Goal: Task Accomplishment & Management: Manage account settings

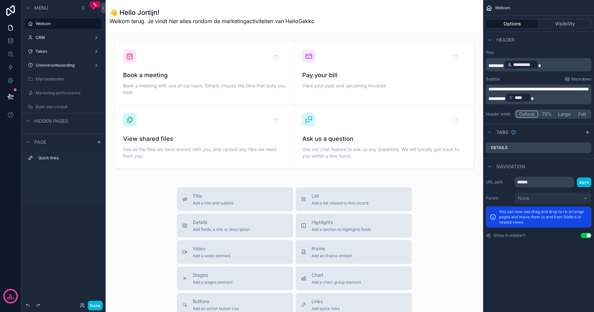
click at [98, 306] on button "Done" at bounding box center [95, 306] width 15 height 10
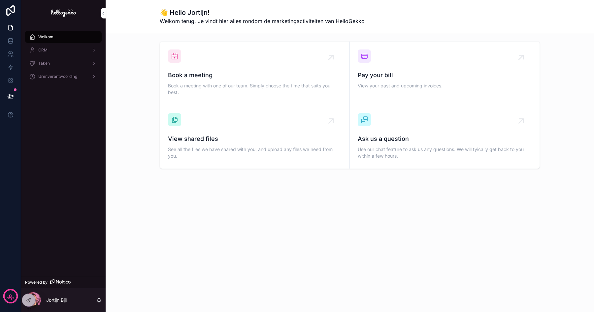
click at [49, 52] on div "CRM" at bounding box center [63, 50] width 69 height 11
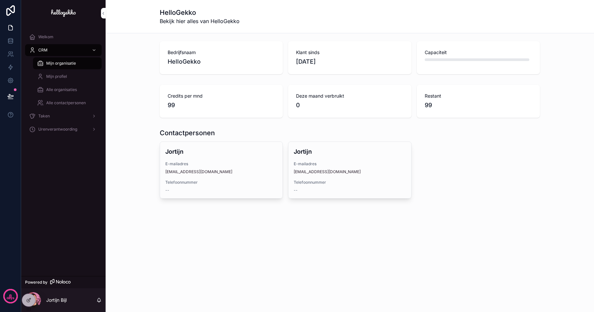
click at [55, 74] on span "Mijn profiel" at bounding box center [56, 76] width 21 height 5
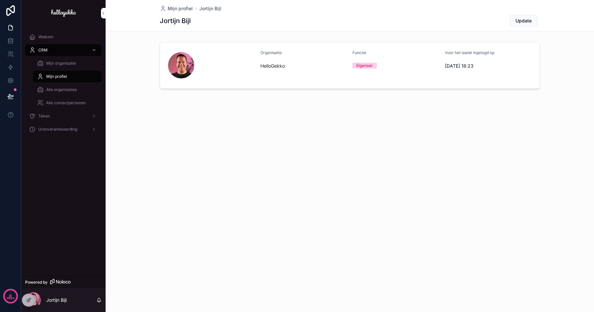
click at [58, 89] on span "Alle organisaties" at bounding box center [61, 89] width 31 height 5
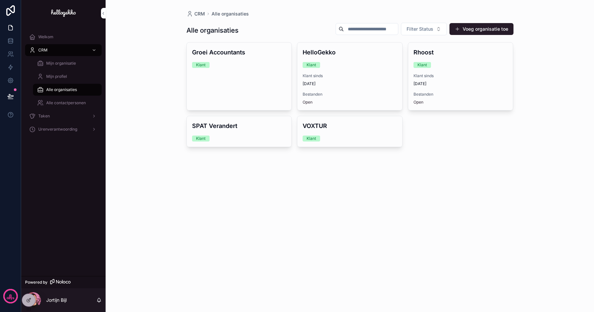
click at [59, 99] on div "Alle contactpersonen" at bounding box center [67, 103] width 61 height 11
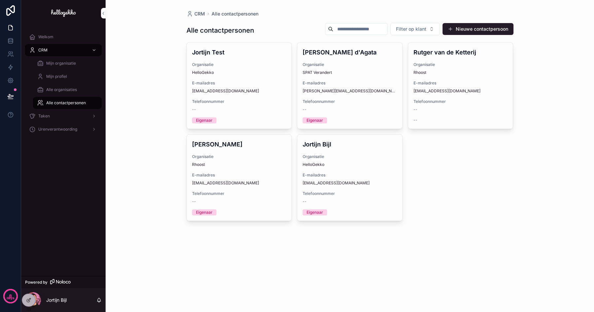
click at [60, 63] on span "Mijn organisatie" at bounding box center [61, 63] width 30 height 5
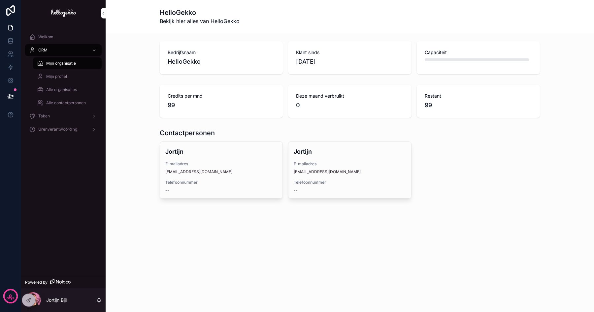
click at [187, 64] on span "HelloGekko" at bounding box center [221, 61] width 107 height 9
click at [66, 88] on span "Alle organisaties" at bounding box center [61, 89] width 31 height 5
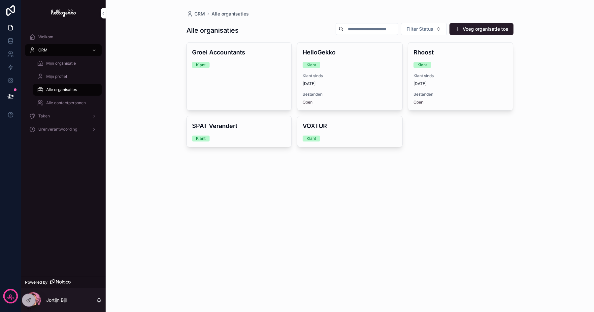
click at [231, 77] on link "Groei Accountants Klant" at bounding box center [239, 76] width 106 height 68
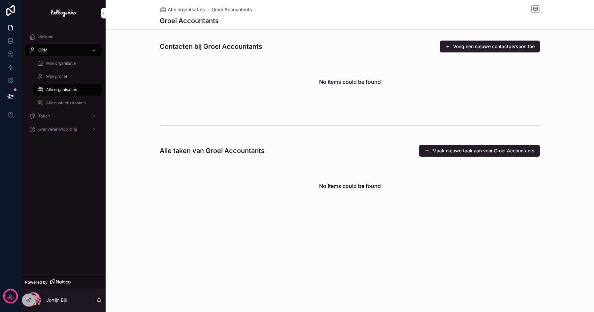
click at [58, 76] on span "Mijn profiel" at bounding box center [56, 76] width 21 height 5
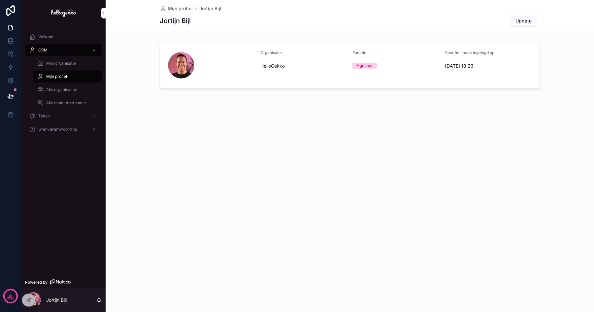
click at [59, 62] on span "Mijn organisatie" at bounding box center [61, 63] width 30 height 5
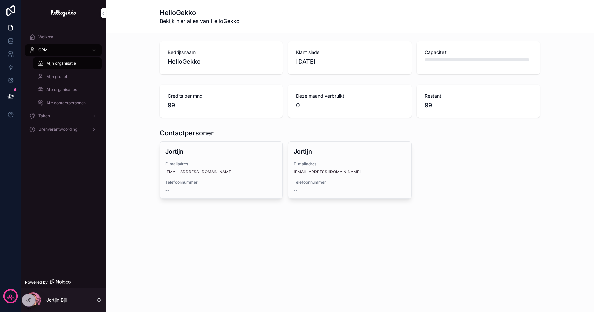
click at [71, 60] on div "Mijn organisatie" at bounding box center [67, 63] width 61 height 11
click at [30, 299] on icon at bounding box center [30, 299] width 1 height 1
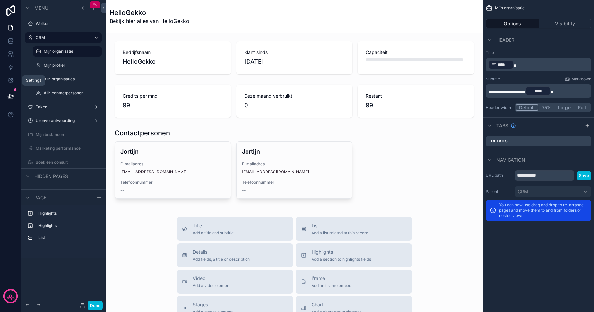
click at [12, 80] on icon at bounding box center [10, 80] width 7 height 7
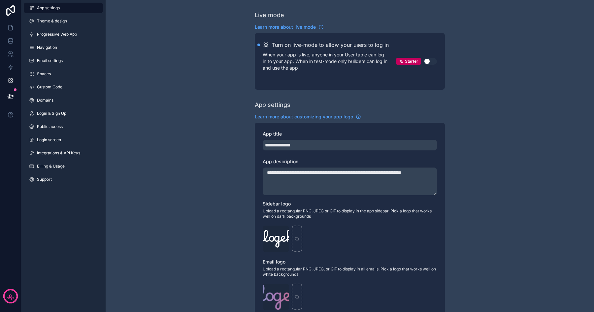
click at [50, 22] on span "Theme & design" at bounding box center [52, 20] width 30 height 5
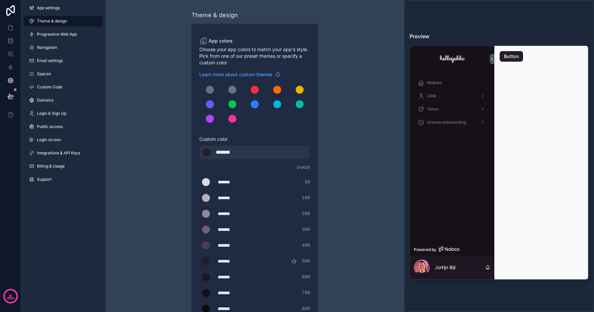
click at [56, 32] on span "Progressive Web App" at bounding box center [57, 34] width 40 height 5
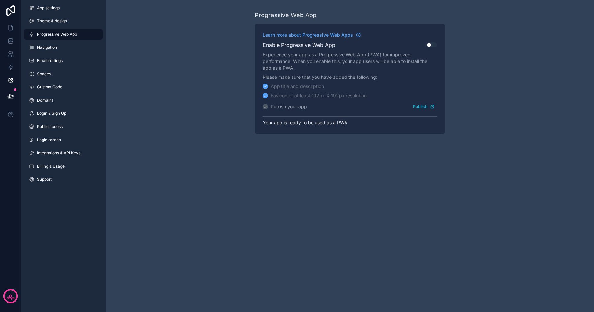
click at [57, 42] on link "Navigation" at bounding box center [63, 47] width 79 height 11
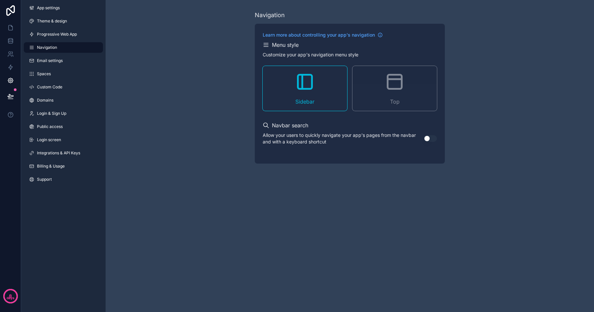
click at [56, 57] on link "Email settings" at bounding box center [63, 60] width 79 height 11
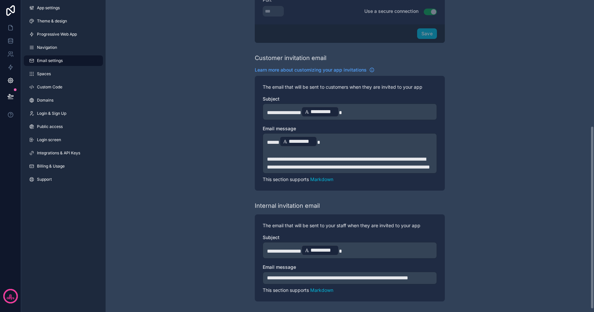
scroll to position [219, 0]
click at [49, 72] on span "Spaces" at bounding box center [44, 73] width 14 height 5
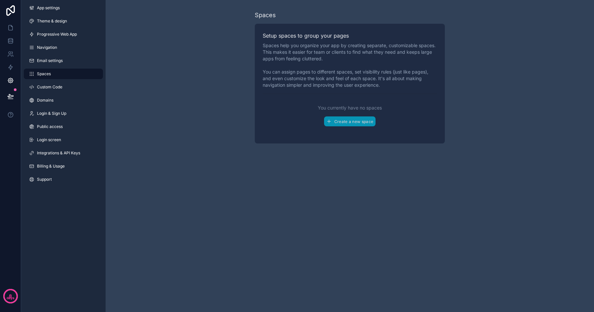
click at [53, 85] on span "Custom Code" at bounding box center [49, 86] width 25 height 5
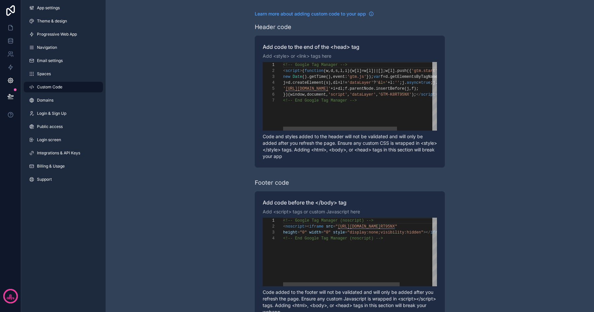
scroll to position [18, 0]
click at [52, 103] on span "Domains" at bounding box center [45, 100] width 17 height 5
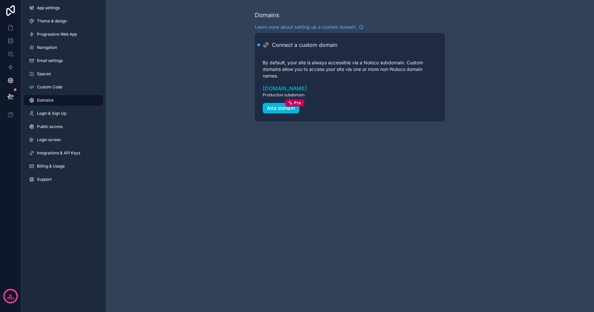
click at [54, 112] on span "Login & Sign Up" at bounding box center [51, 113] width 29 height 5
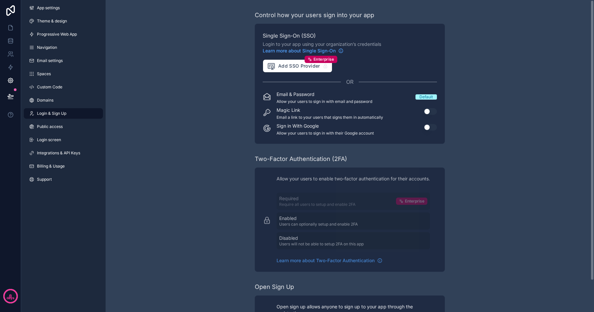
click at [430, 114] on button "Use setting" at bounding box center [430, 111] width 13 height 7
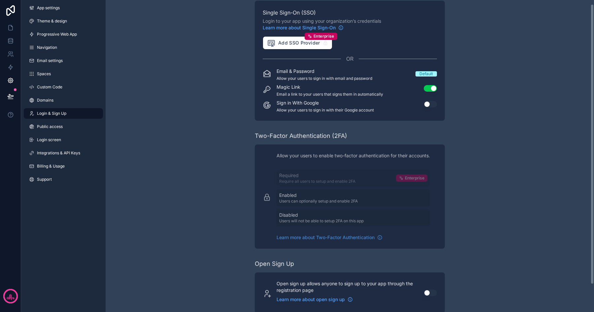
scroll to position [35, 0]
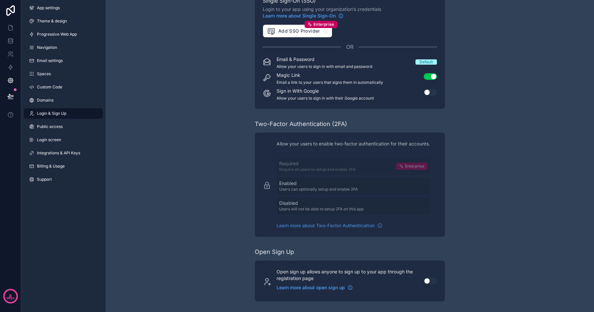
click at [65, 129] on link "Public access" at bounding box center [63, 126] width 79 height 11
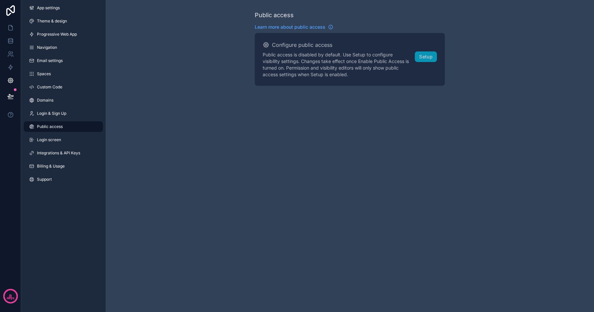
click at [61, 137] on link "Login screen" at bounding box center [63, 140] width 79 height 11
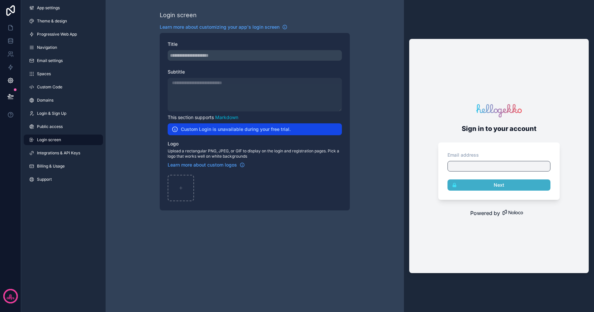
click at [56, 154] on span "Integrations & API Keys" at bounding box center [58, 152] width 43 height 5
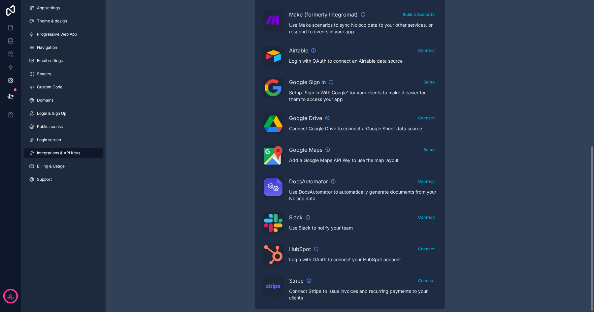
scroll to position [276, 0]
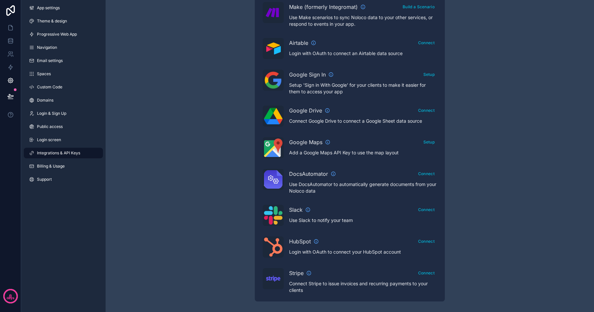
click at [62, 164] on span "Billing & Usage" at bounding box center [51, 166] width 28 height 5
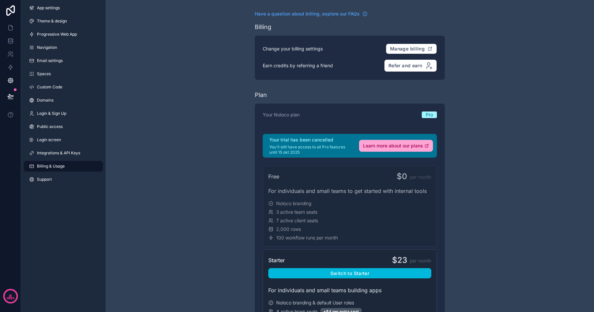
click at [57, 179] on link "Support" at bounding box center [63, 179] width 79 height 11
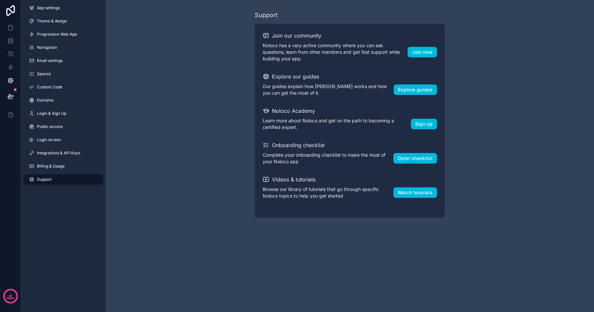
click at [60, 169] on link "Billing & Usage" at bounding box center [63, 166] width 79 height 11
